Goal: Transaction & Acquisition: Purchase product/service

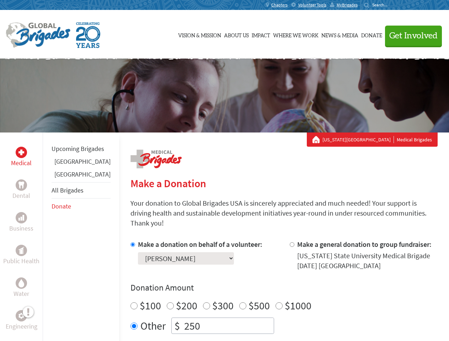
click at [392, 5] on div "Search for:" at bounding box center [378, 5] width 28 height 6
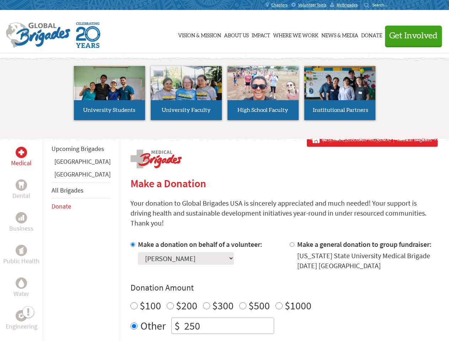
click at [410, 36] on span "Get Involved" at bounding box center [413, 36] width 48 height 9
click at [225, 96] on li "High School Faculty" at bounding box center [263, 92] width 77 height 65
click at [47, 237] on div "Upcoming Brigades [GEOGRAPHIC_DATA] [GEOGRAPHIC_DATA] All Brigades Donate" at bounding box center [81, 303] width 76 height 341
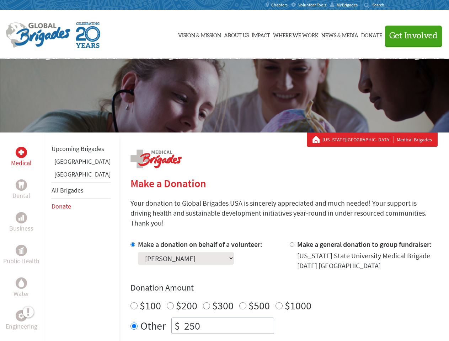
click at [271, 285] on div "Donation Amount $100 $200 $300 $500 $1000 Other $ 250" at bounding box center [283, 308] width 307 height 52
click at [130, 242] on input "Make a donation on behalf of a volunteer:" at bounding box center [132, 244] width 5 height 5
click at [290, 242] on input "Make a general donation to group fundraiser:" at bounding box center [292, 244] width 5 height 5
radio input "true"
